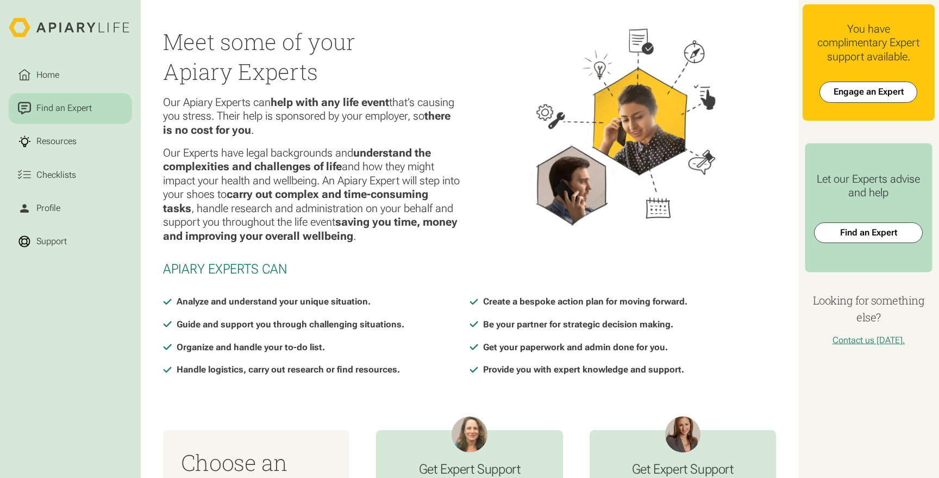
scroll to position [482, 0]
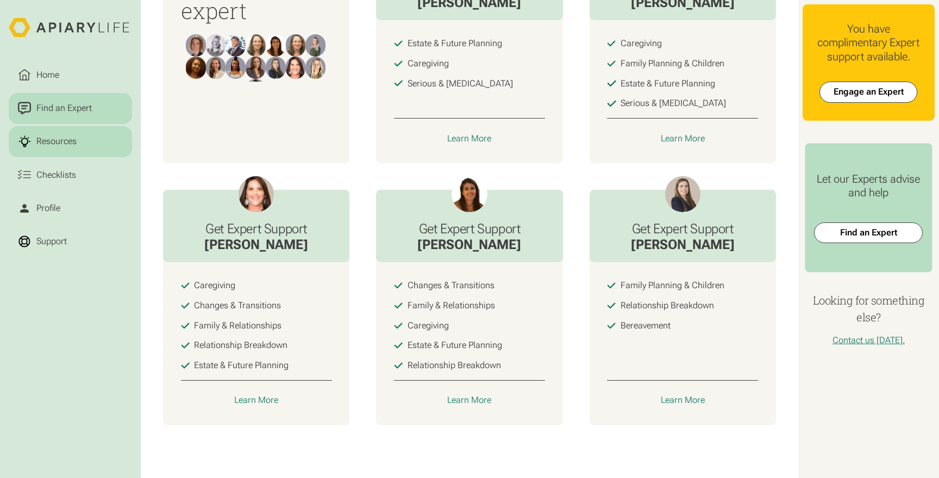
click at [86, 149] on link "Resources" at bounding box center [70, 141] width 123 height 31
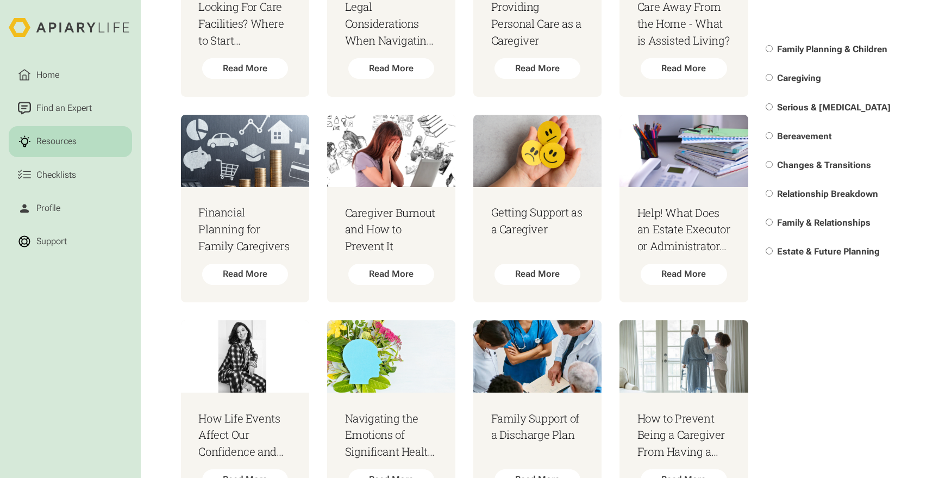
scroll to position [3214, 0]
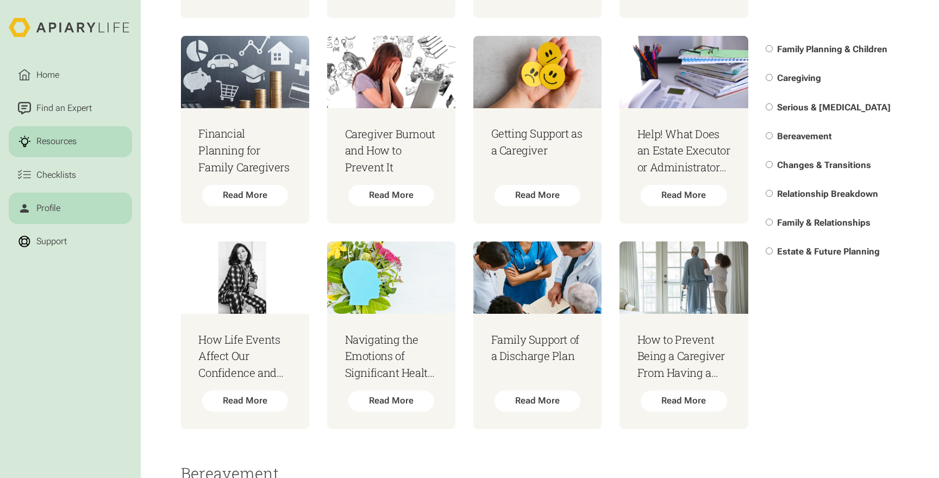
click at [57, 218] on link "Profile" at bounding box center [70, 207] width 123 height 31
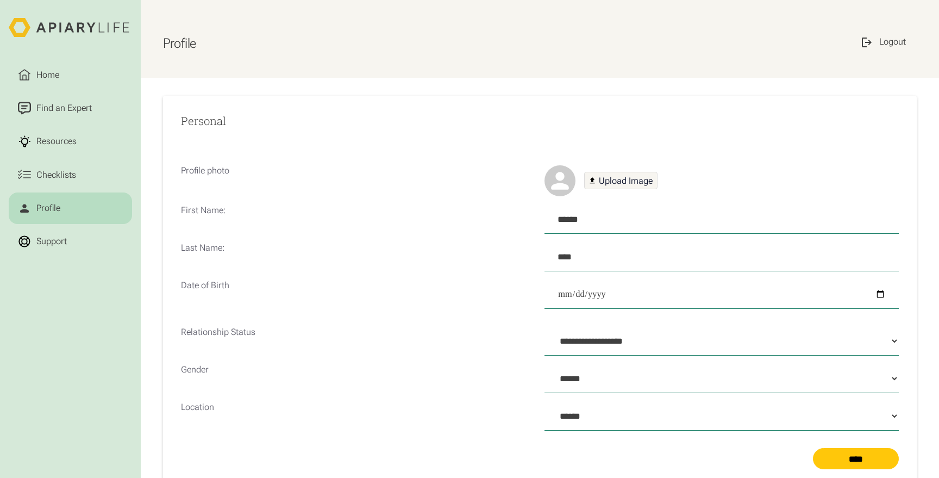
select select "*****"
select select "Profile Form"
click at [57, 244] on div "Support" at bounding box center [51, 241] width 35 height 13
click at [51, 120] on link "Find an Expert" at bounding box center [70, 108] width 123 height 31
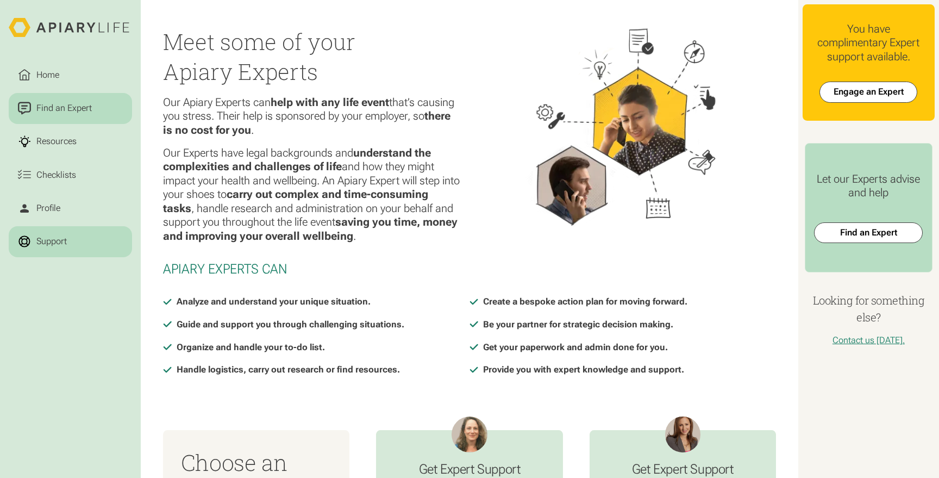
click at [64, 235] on div "Support" at bounding box center [51, 241] width 35 height 13
